Goal: Task Accomplishment & Management: Use online tool/utility

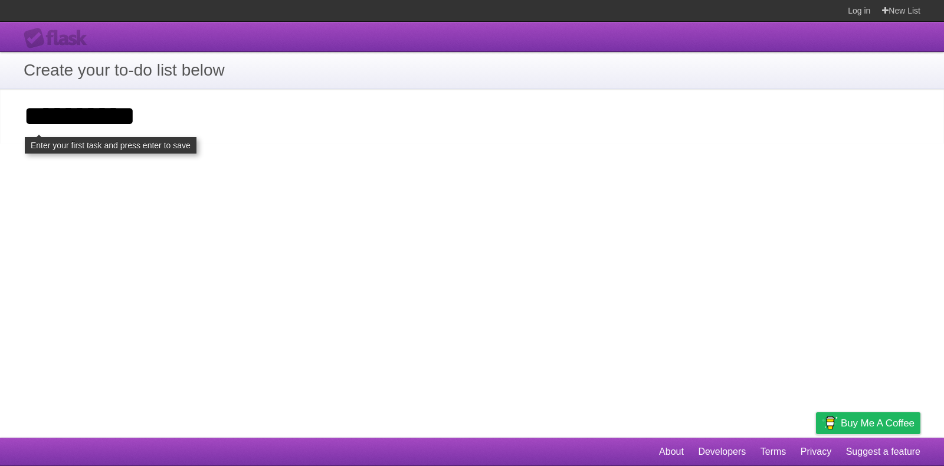
type input "**********"
click input "**********" at bounding box center [0, 0] width 0 height 0
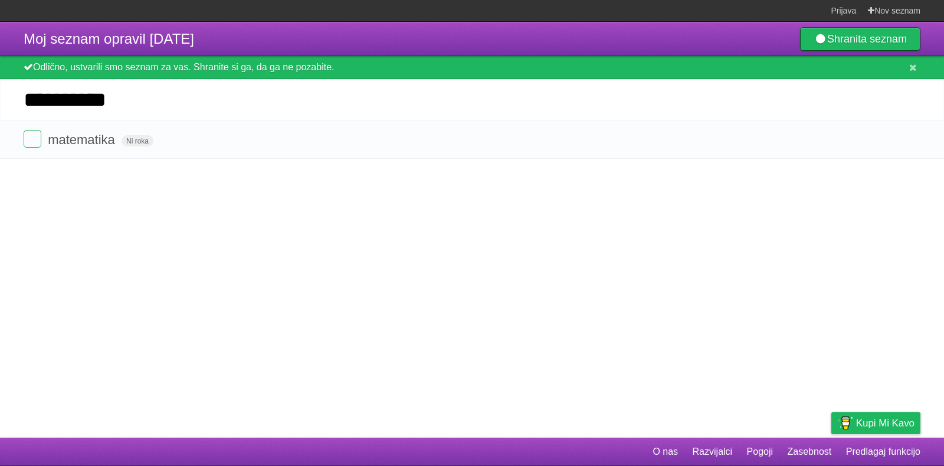
type input "**********"
click input "**********" at bounding box center [0, 0] width 0 height 0
